Goal: Ask a question

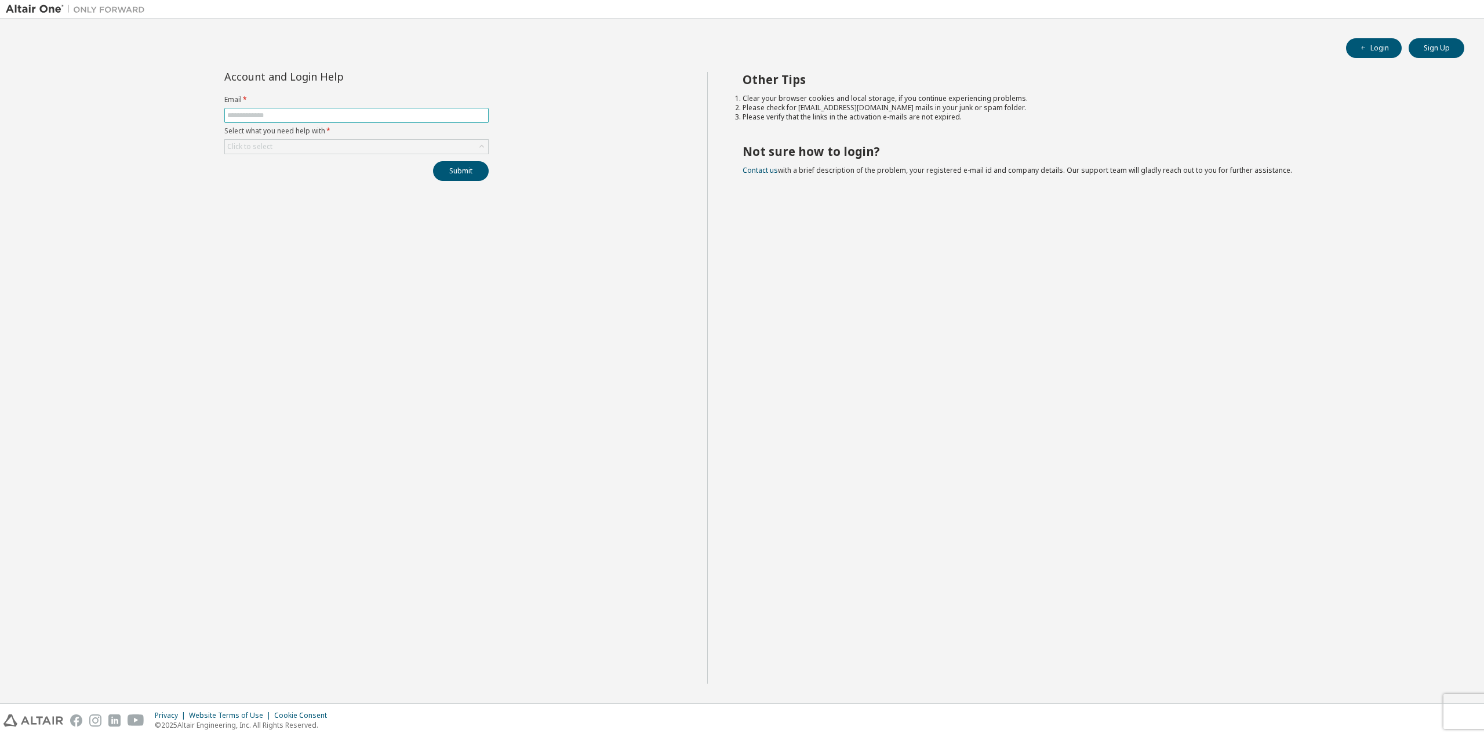
click at [260, 111] on input "text" at bounding box center [356, 115] width 258 height 9
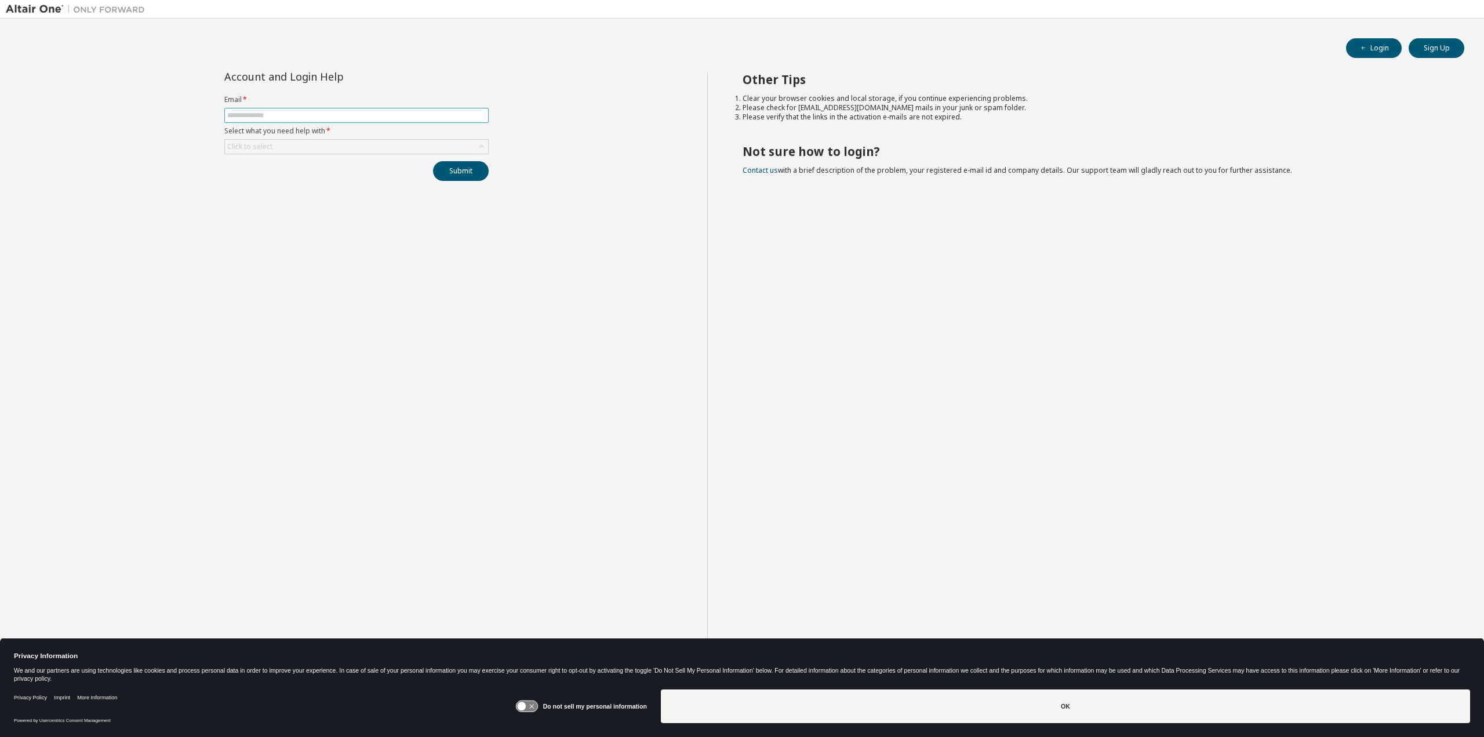
click at [275, 112] on input "text" at bounding box center [356, 115] width 258 height 9
type input "**********"
click at [280, 133] on label "Select what you need help with *" at bounding box center [356, 130] width 264 height 9
click at [276, 149] on div "Click to select" at bounding box center [356, 147] width 263 height 14
click at [284, 176] on li "I forgot my password" at bounding box center [355, 177] width 261 height 15
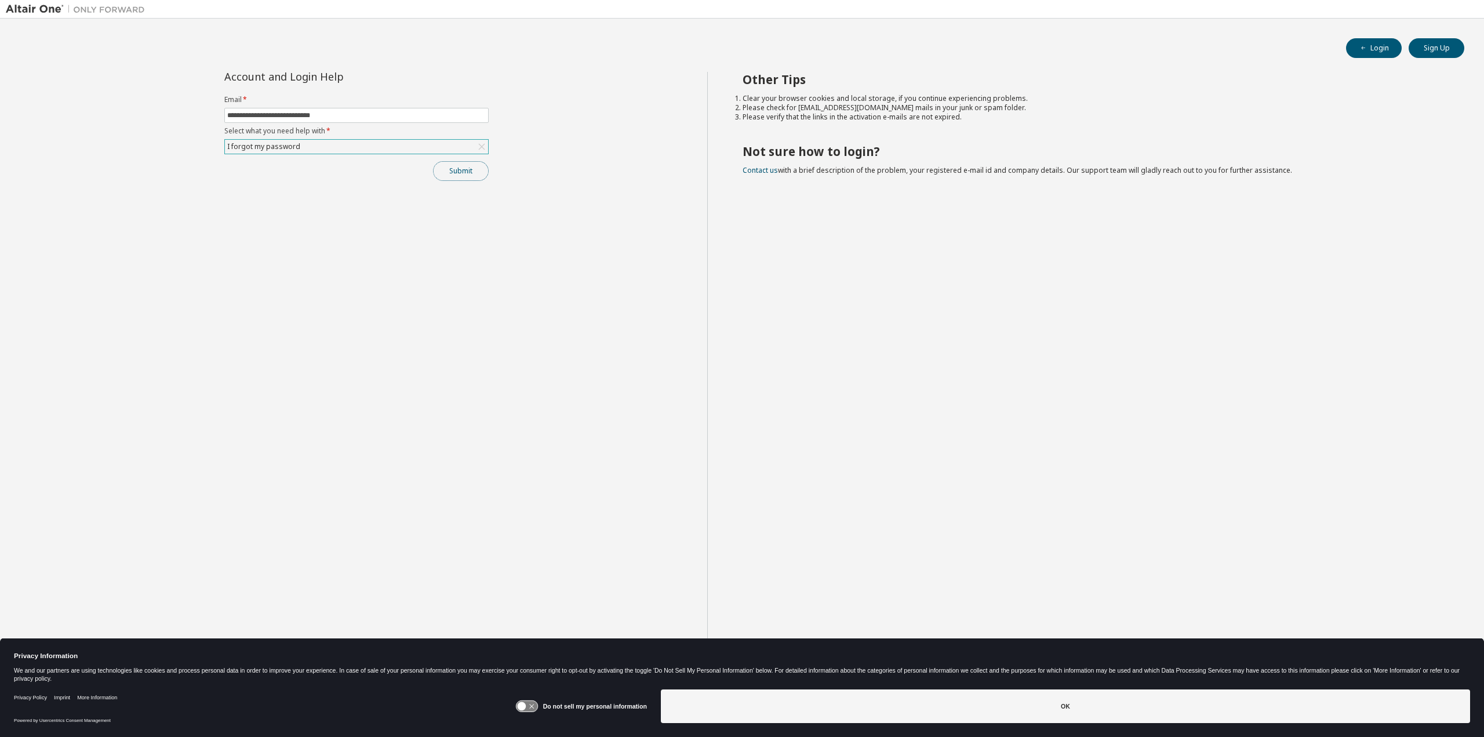
click at [457, 164] on button "Submit" at bounding box center [461, 171] width 56 height 20
click at [466, 169] on button "Submit" at bounding box center [461, 171] width 56 height 20
